Goal: Information Seeking & Learning: Check status

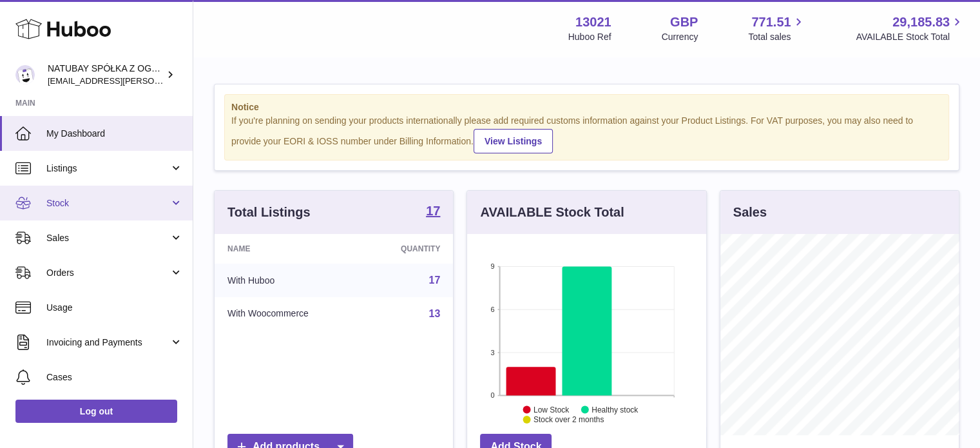
click at [49, 202] on span "Stock" at bounding box center [107, 203] width 123 height 12
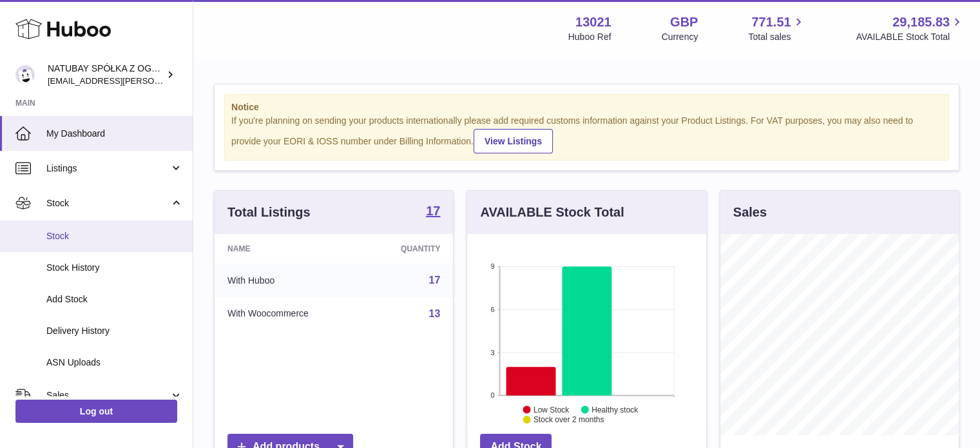
click at [82, 245] on link "Stock" at bounding box center [96, 236] width 193 height 32
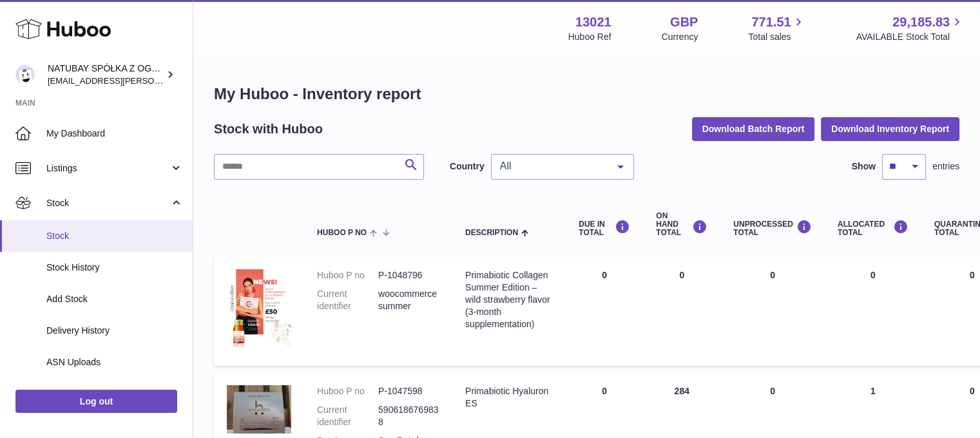
click at [88, 233] on span "Stock" at bounding box center [114, 236] width 137 height 12
click at [137, 226] on link "Stock" at bounding box center [96, 236] width 193 height 32
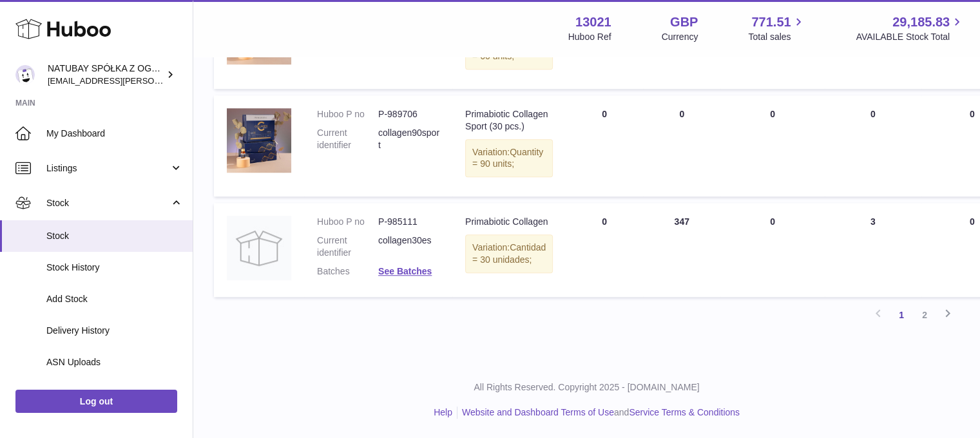
click at [930, 316] on link "2" at bounding box center [924, 314] width 23 height 23
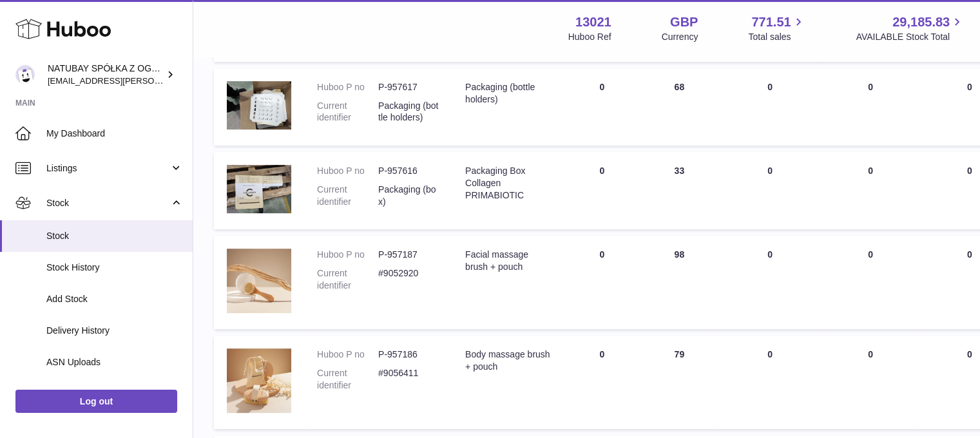
scroll to position [234, 0]
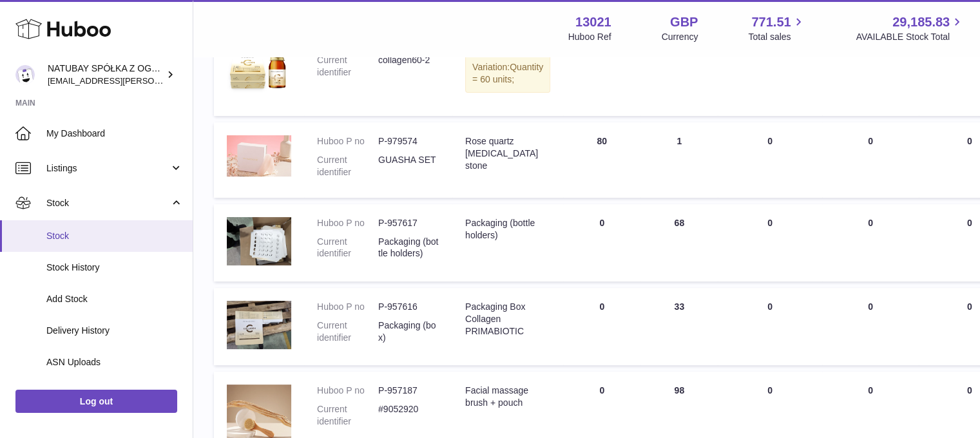
click at [73, 227] on link "Stock" at bounding box center [96, 236] width 193 height 32
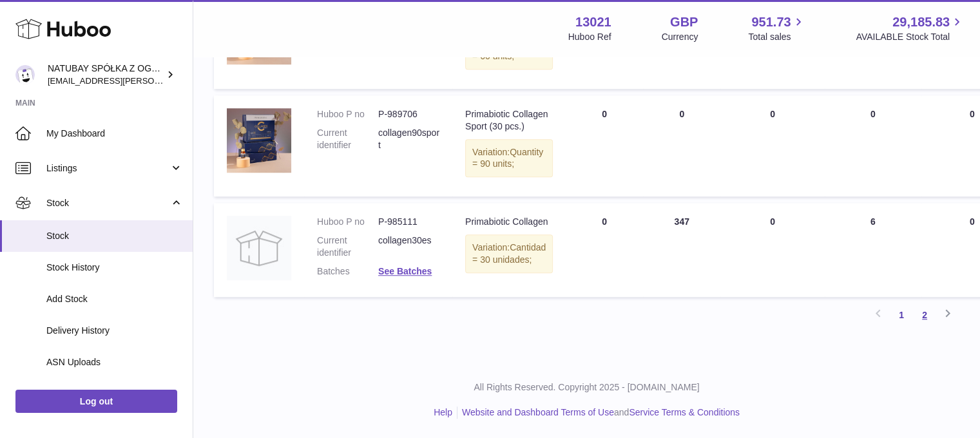
click at [926, 314] on link "2" at bounding box center [924, 314] width 23 height 23
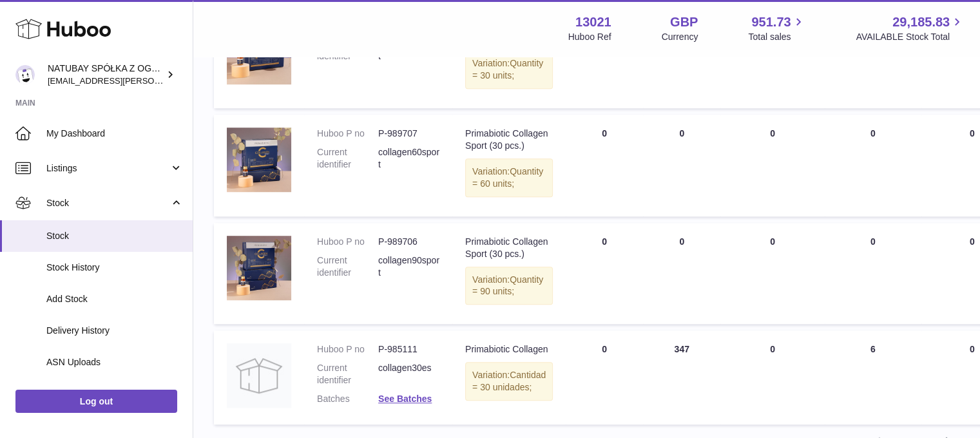
scroll to position [1149, 0]
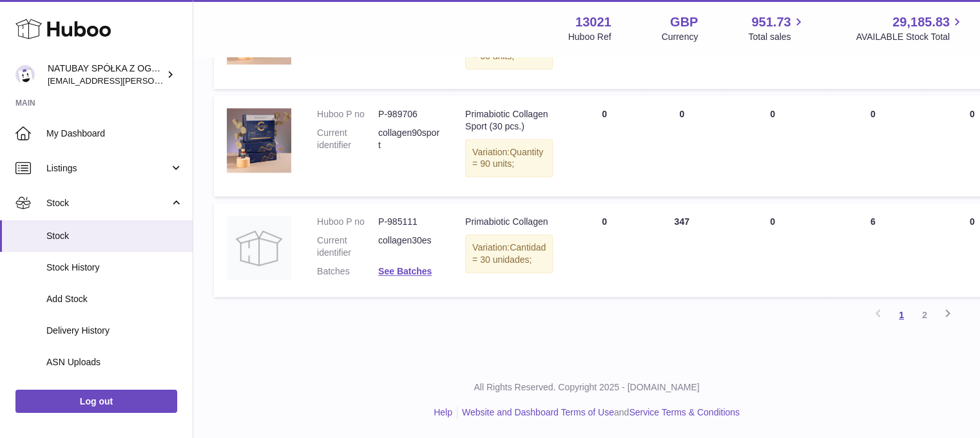
click at [910, 319] on link "1" at bounding box center [901, 314] width 23 height 23
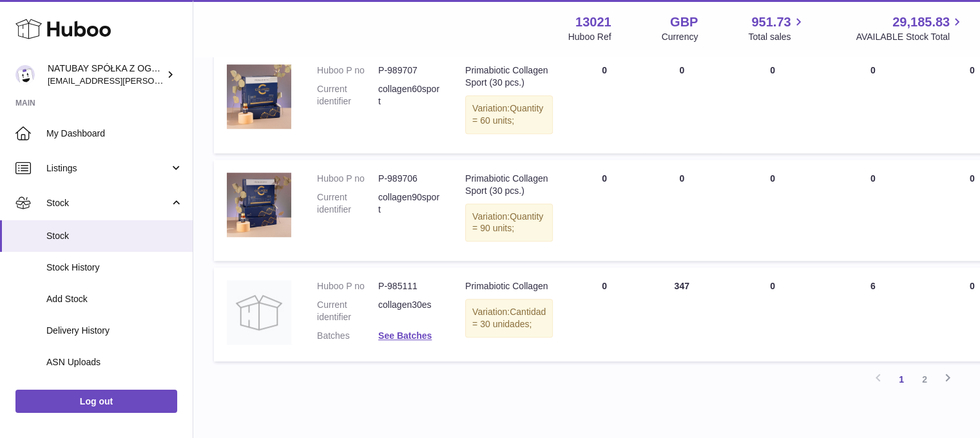
scroll to position [1149, 0]
